Goal: Find specific page/section: Find specific page/section

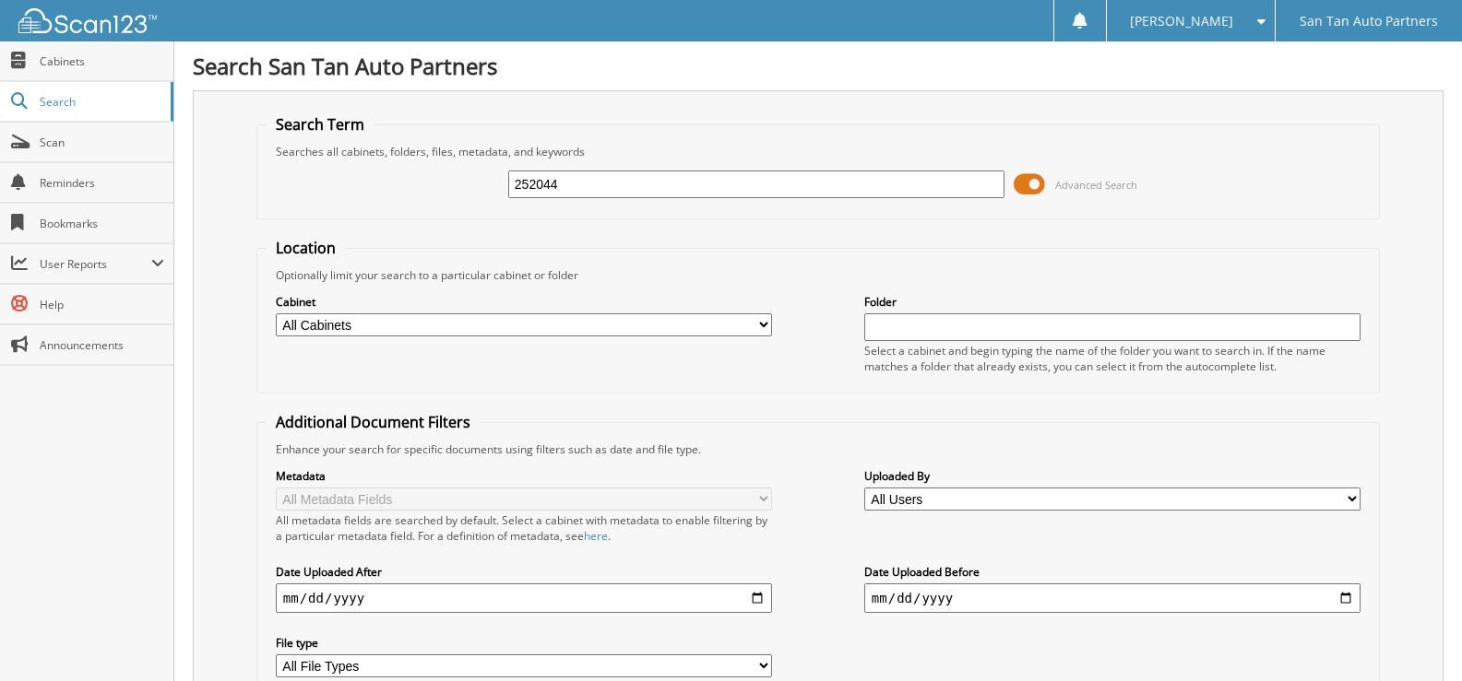
type input "252044"
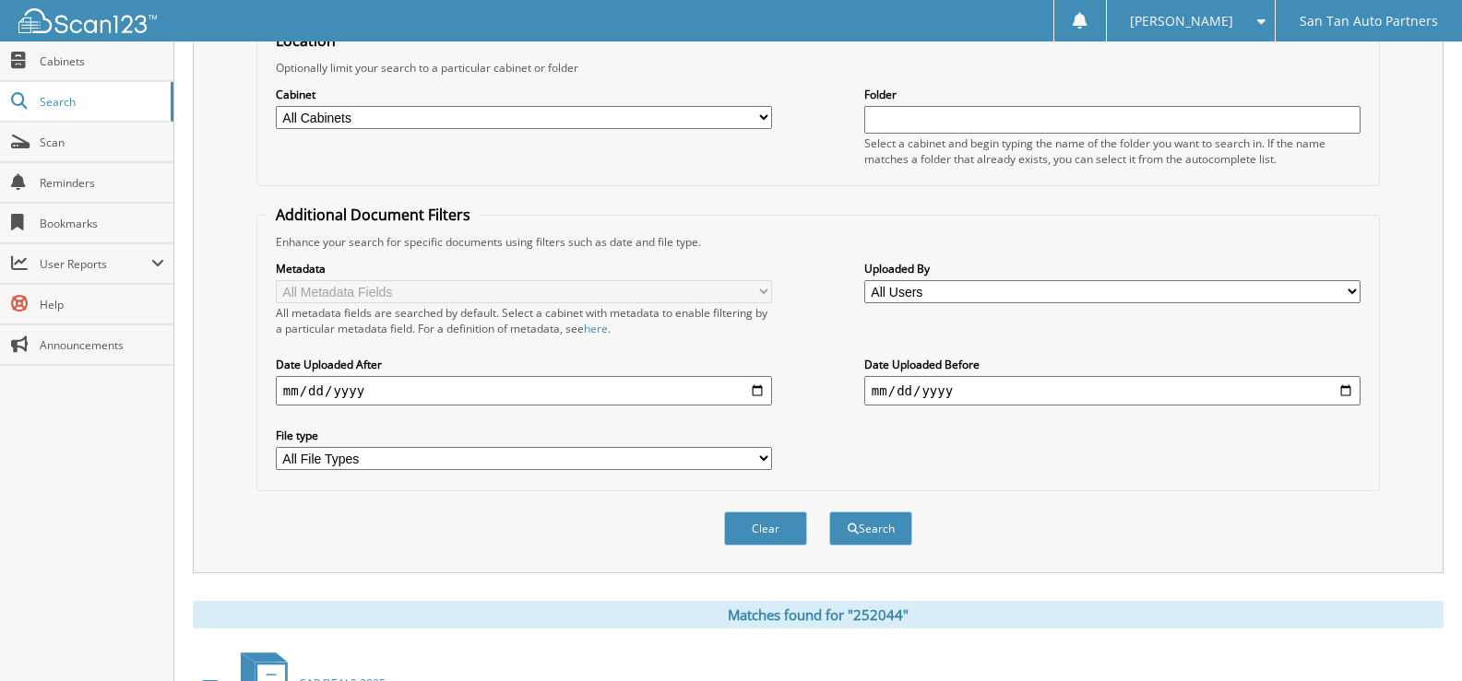
scroll to position [349, 0]
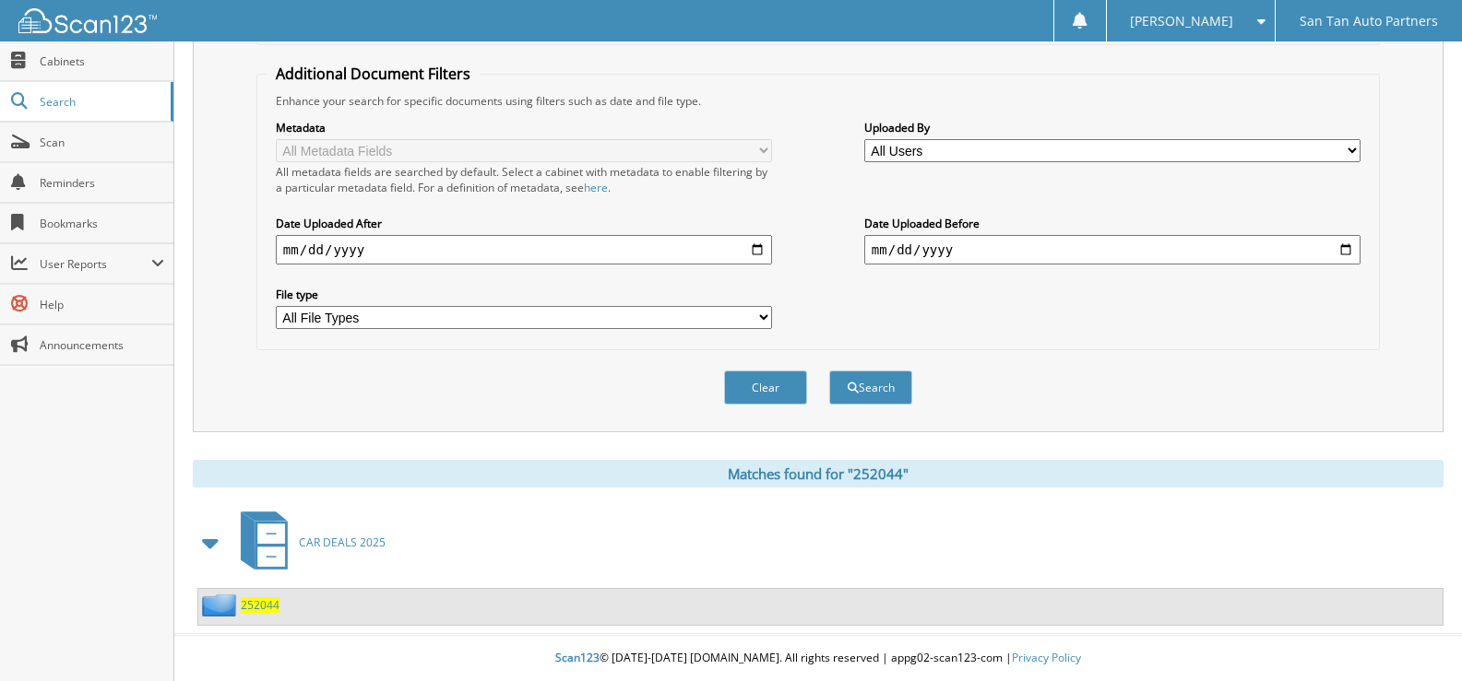
click at [264, 606] on span "252044" at bounding box center [260, 606] width 39 height 16
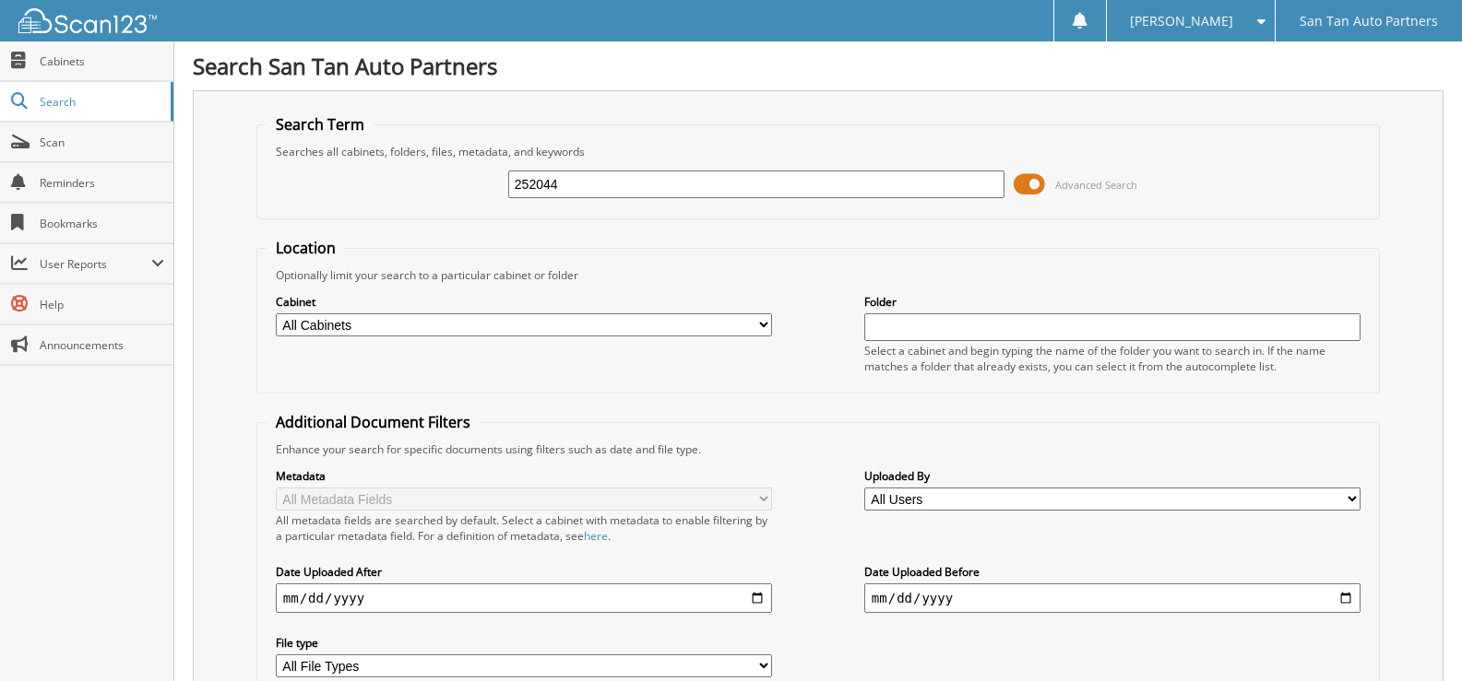
type input "252044"
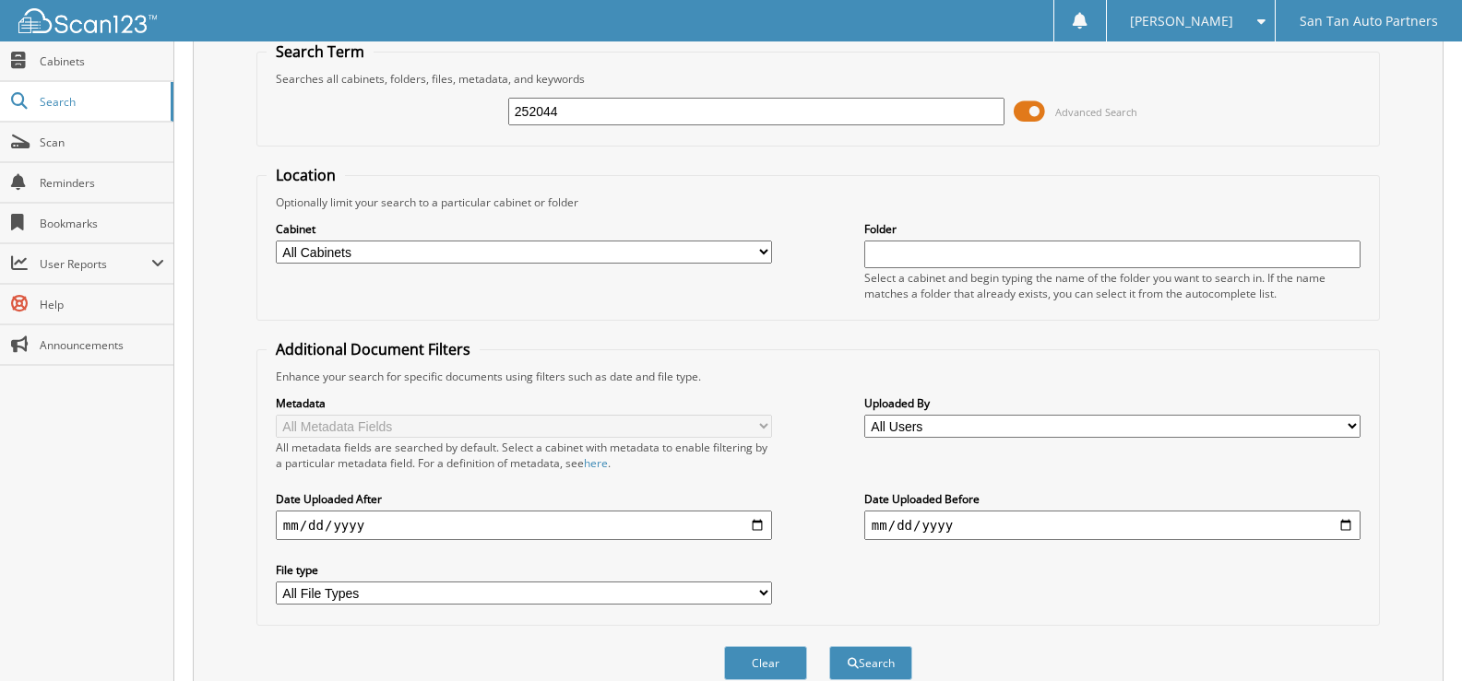
scroll to position [349, 0]
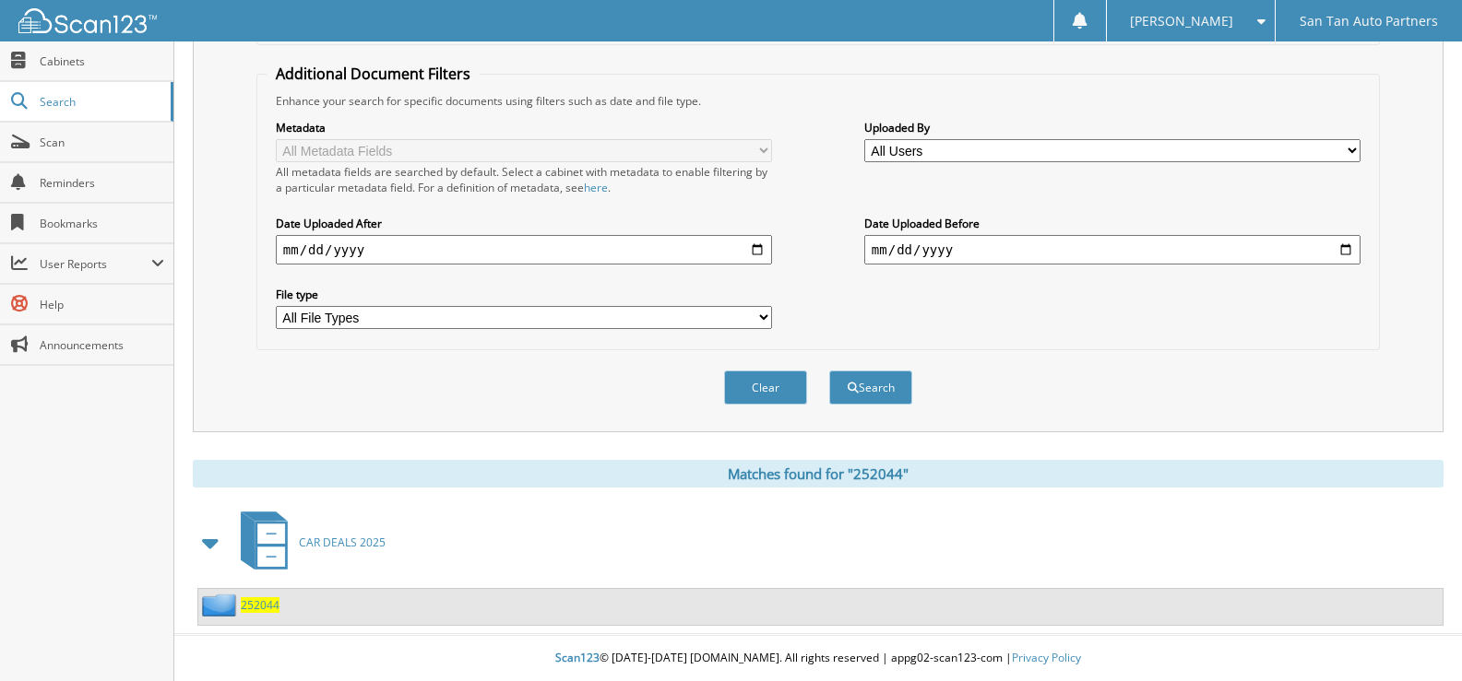
click at [257, 611] on span "252044" at bounding box center [260, 606] width 39 height 16
